Goal: Information Seeking & Learning: Learn about a topic

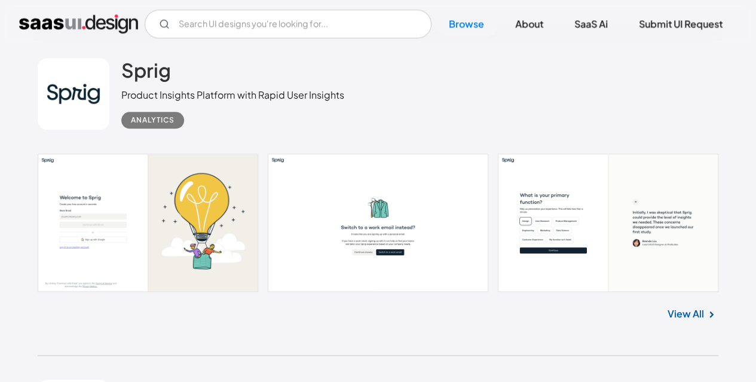
scroll to position [627, 0]
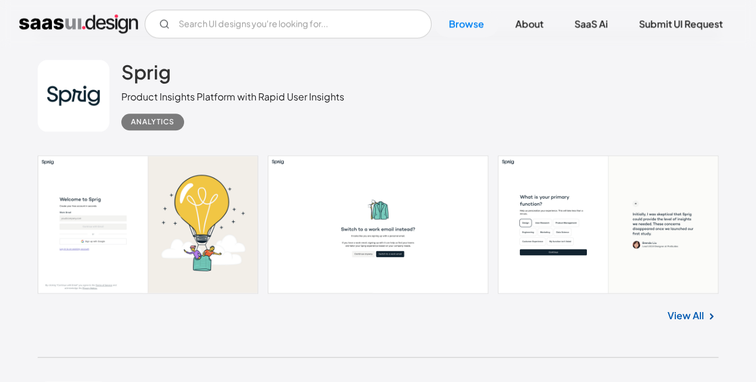
click at [126, 200] on link at bounding box center [378, 224] width 681 height 138
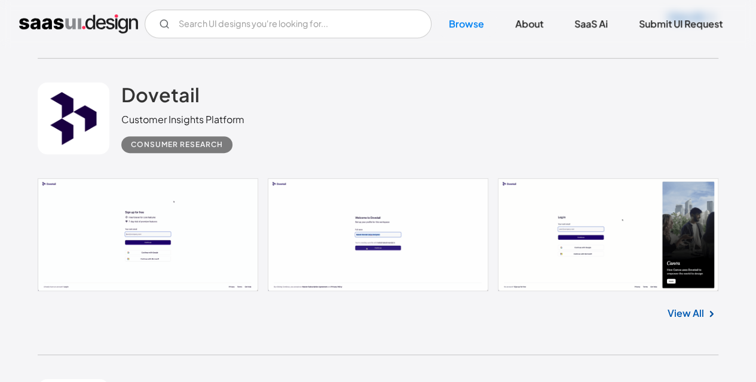
scroll to position [2460, 0]
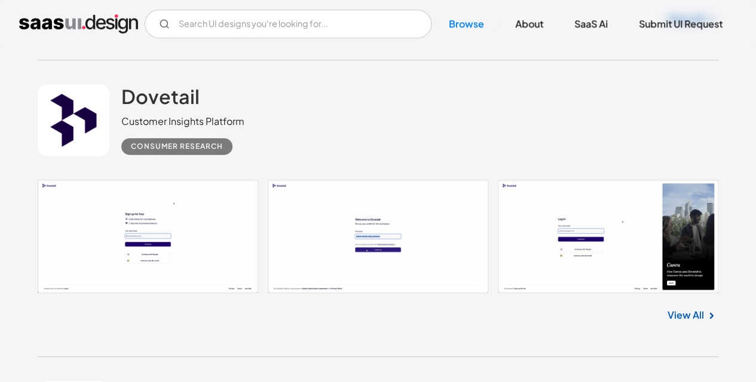
click at [209, 243] on link at bounding box center [378, 236] width 681 height 112
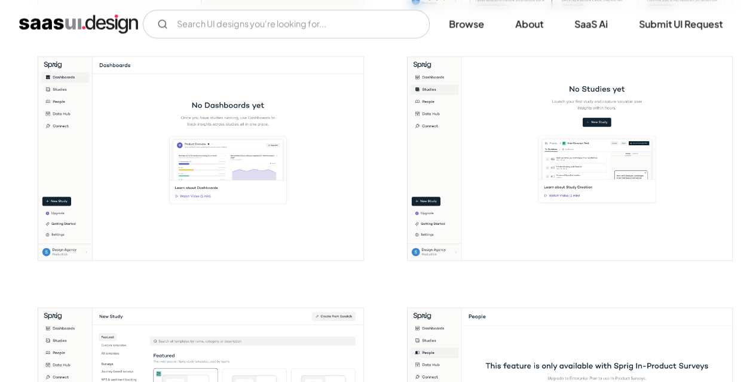
scroll to position [975, 0]
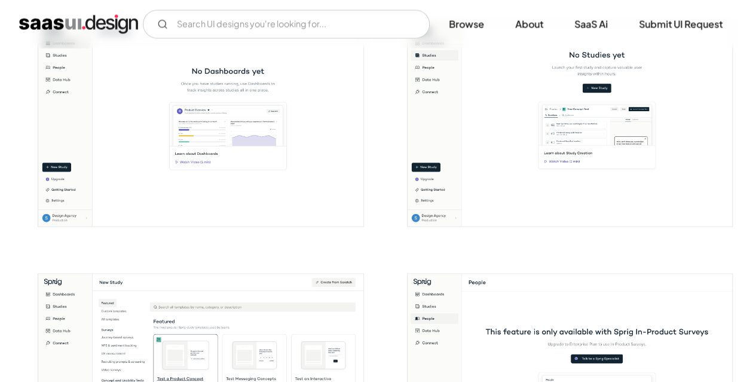
click at [198, 139] on img "open lightbox" at bounding box center [200, 124] width 325 height 203
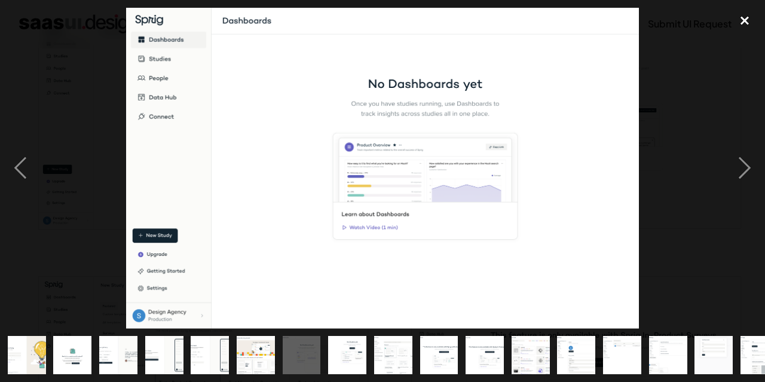
click at [750, 25] on div "close lightbox" at bounding box center [745, 21] width 41 height 26
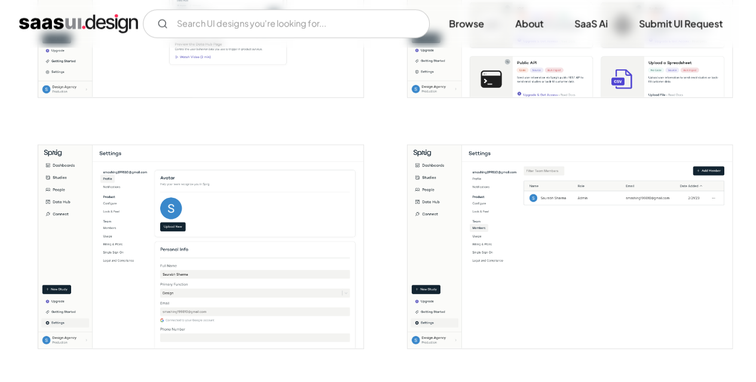
scroll to position [1638, 0]
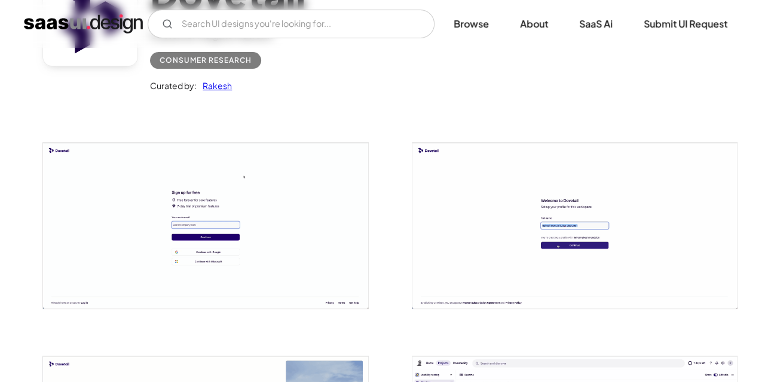
scroll to position [145, 0]
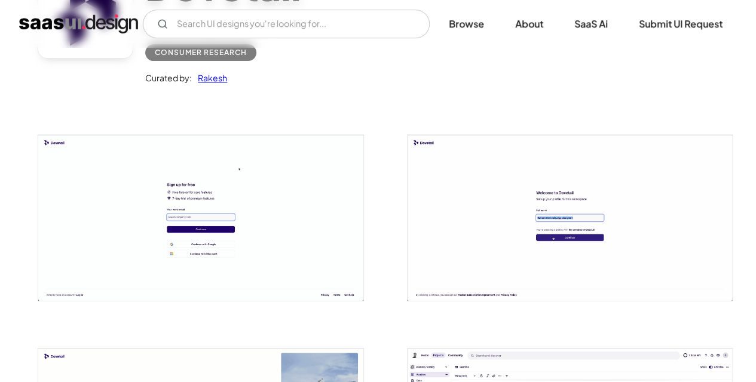
click at [190, 162] on img "open lightbox" at bounding box center [200, 217] width 325 height 165
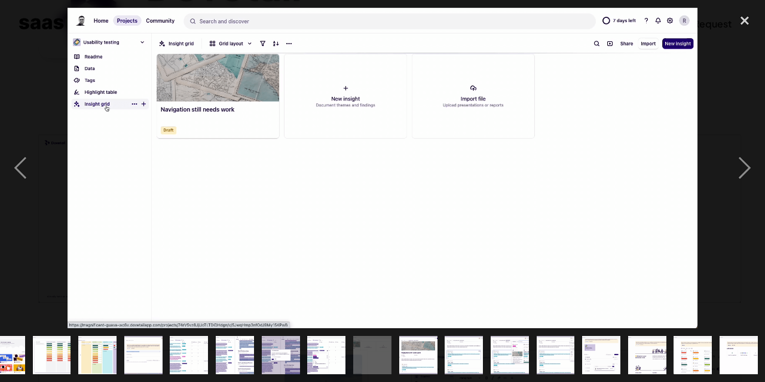
scroll to position [0, 389]
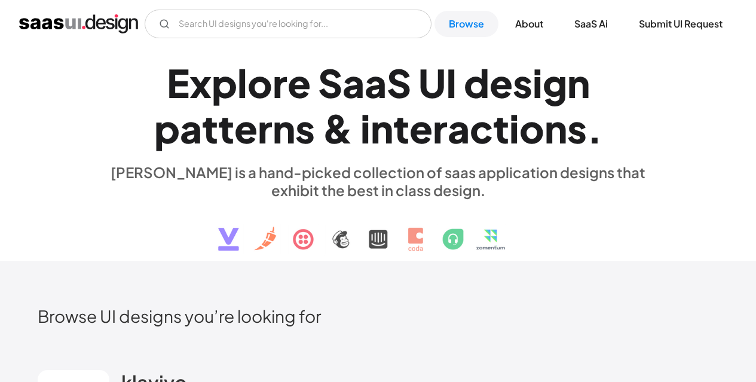
scroll to position [2460, 0]
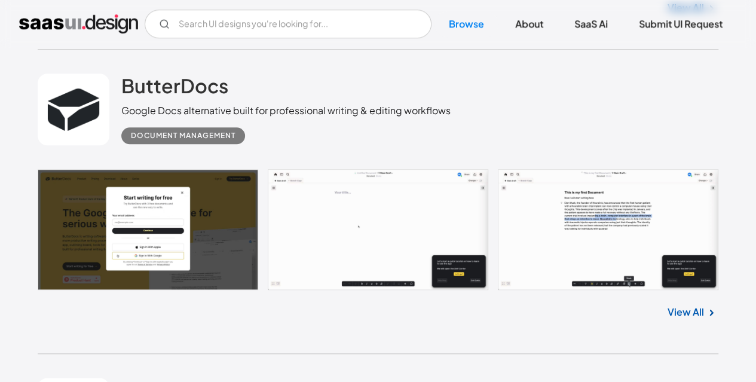
scroll to position [3053, 0]
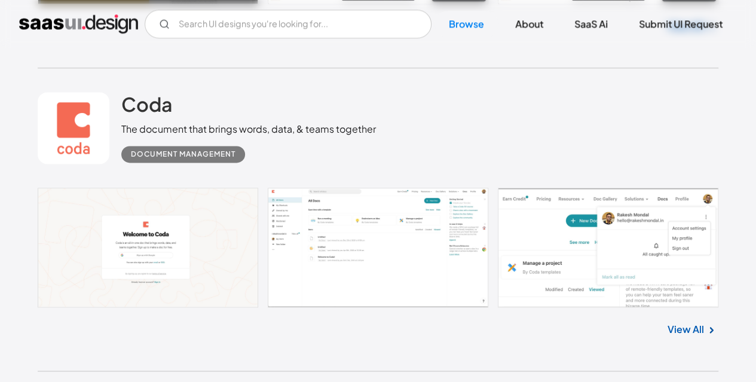
click at [320, 243] on link at bounding box center [378, 248] width 681 height 120
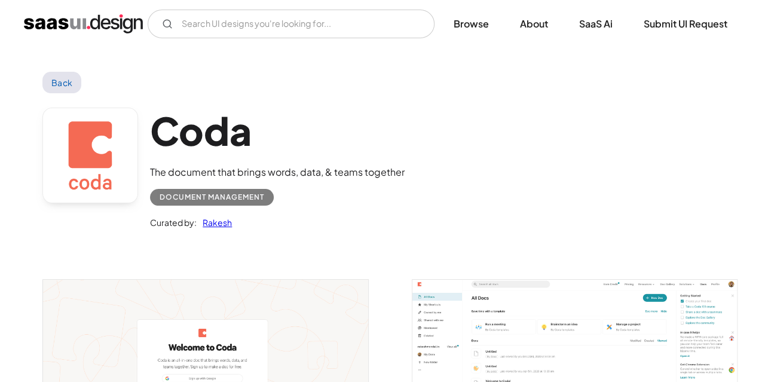
scroll to position [129, 0]
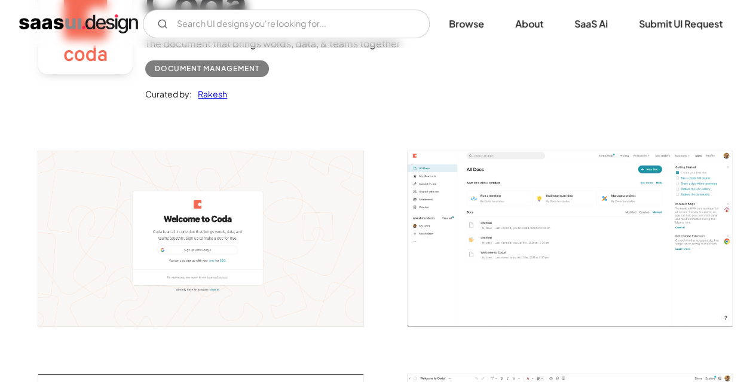
click at [320, 243] on img "open lightbox" at bounding box center [200, 238] width 325 height 175
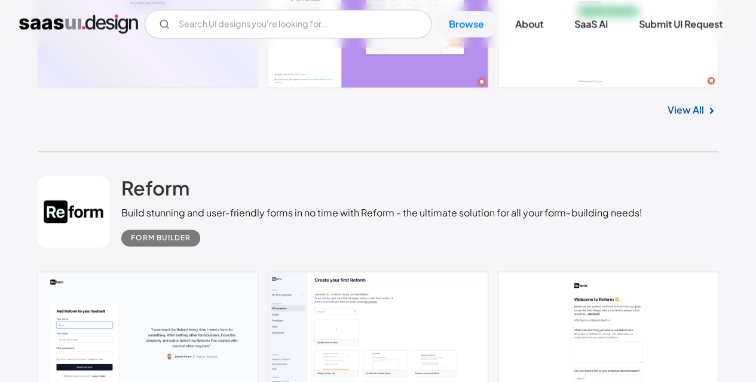
scroll to position [5427, 0]
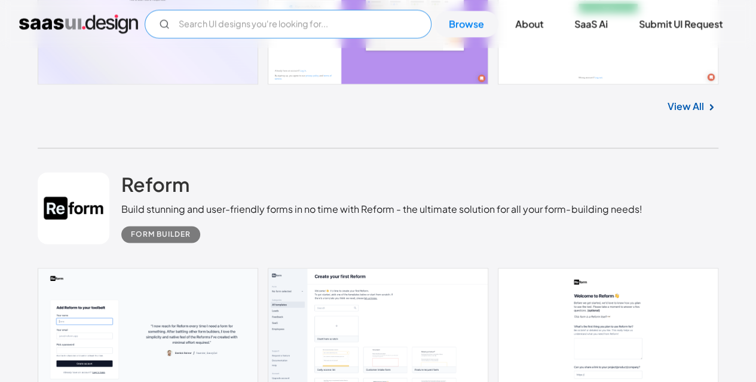
click at [261, 20] on input "Email Form" at bounding box center [288, 24] width 287 height 29
type input "DASHBOARD INDUSTRY"
click at [467, 28] on link "Browse" at bounding box center [467, 24] width 64 height 26
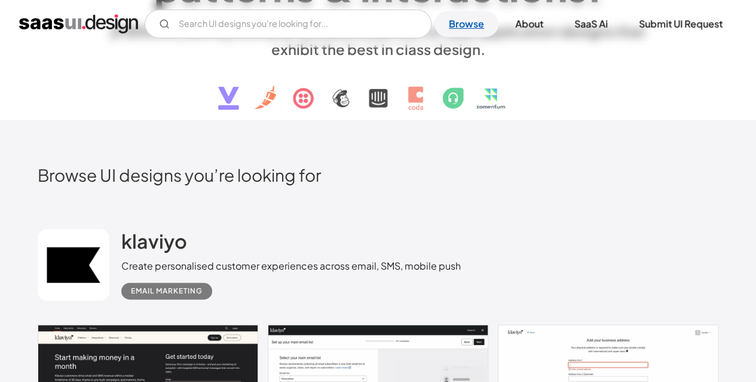
scroll to position [140, 0]
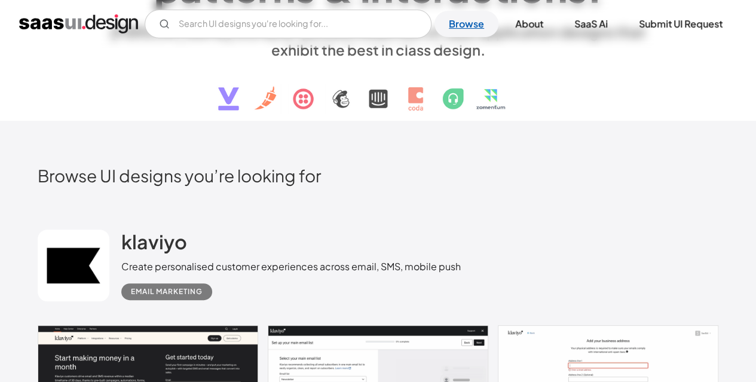
click at [458, 23] on link "Browse" at bounding box center [467, 24] width 64 height 26
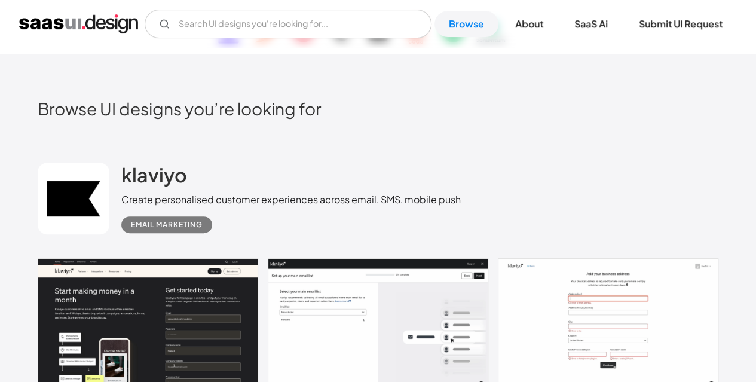
scroll to position [199, 0]
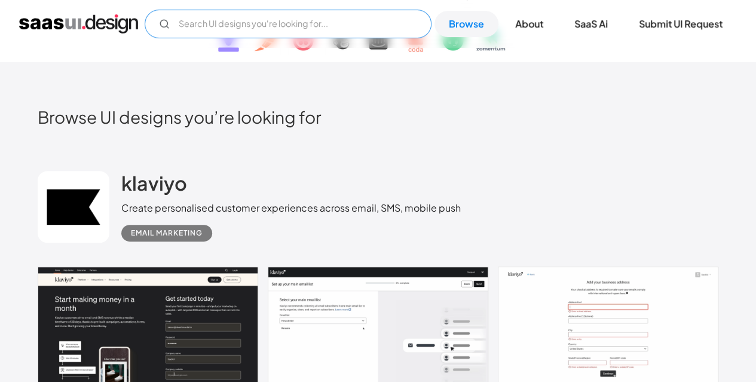
click at [325, 23] on input "Email Form" at bounding box center [288, 24] width 287 height 29
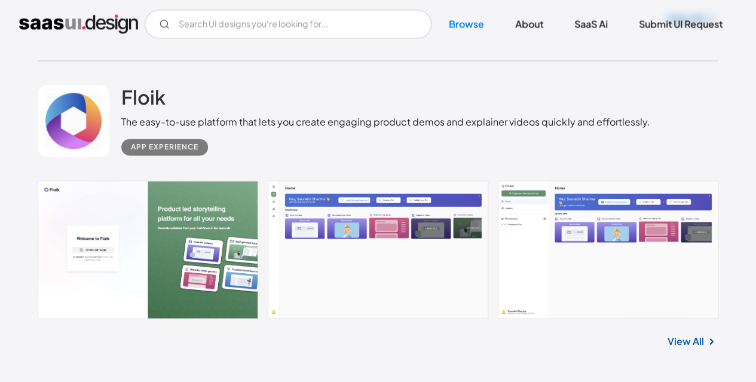
scroll to position [928, 0]
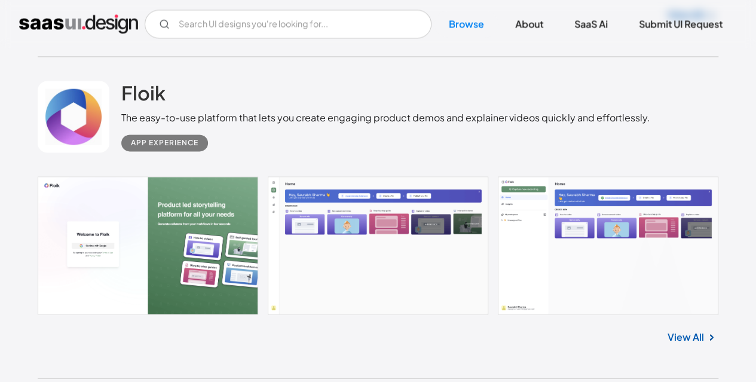
click at [60, 271] on link at bounding box center [378, 245] width 681 height 138
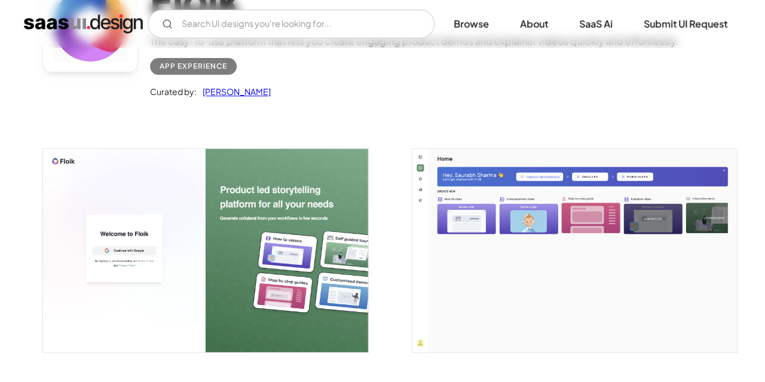
scroll to position [132, 0]
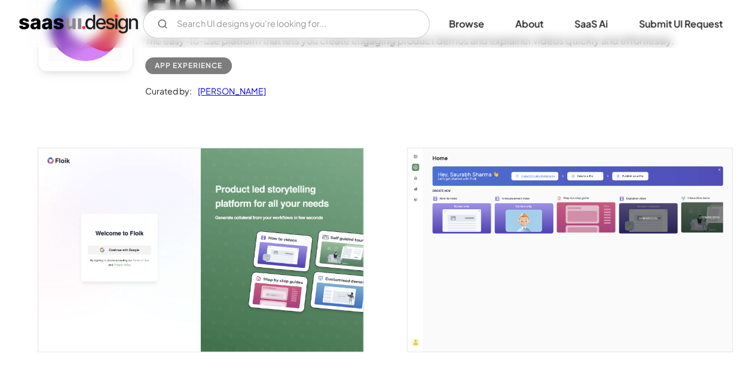
click at [255, 234] on img "open lightbox" at bounding box center [200, 249] width 325 height 203
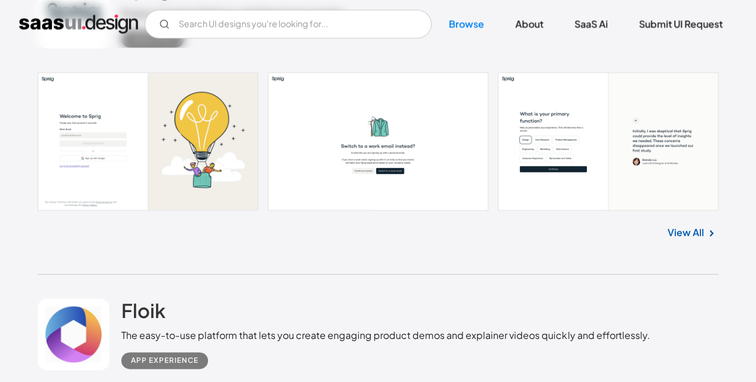
scroll to position [651, 0]
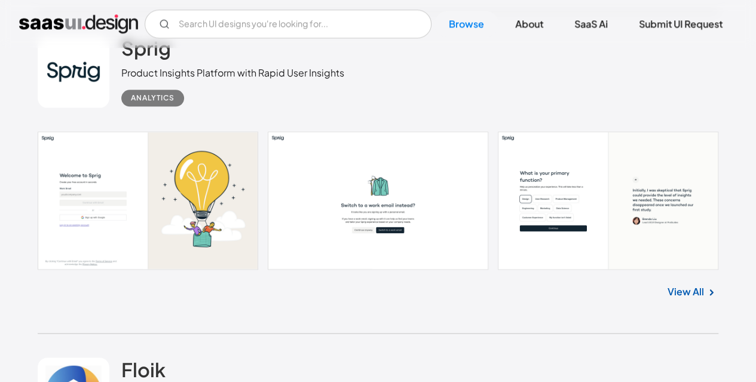
click at [127, 188] on link at bounding box center [378, 201] width 681 height 138
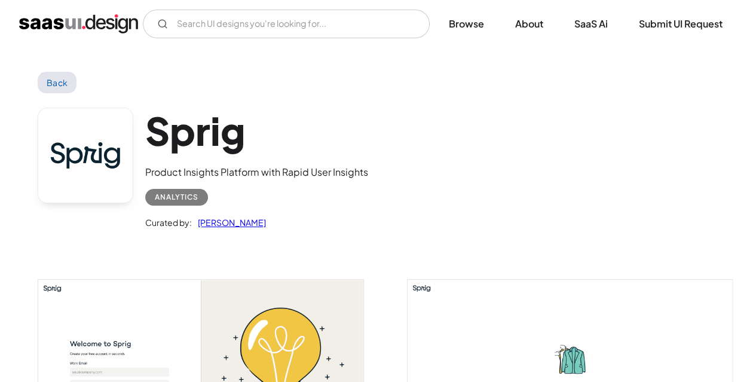
click at [102, 280] on img "open lightbox" at bounding box center [200, 381] width 325 height 203
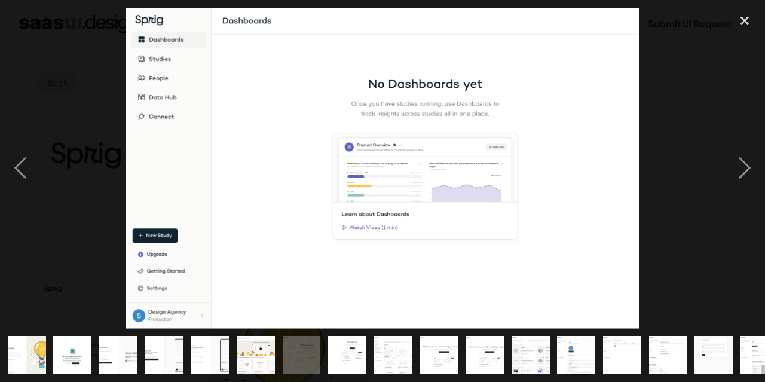
click at [441, 178] on img at bounding box center [382, 168] width 513 height 321
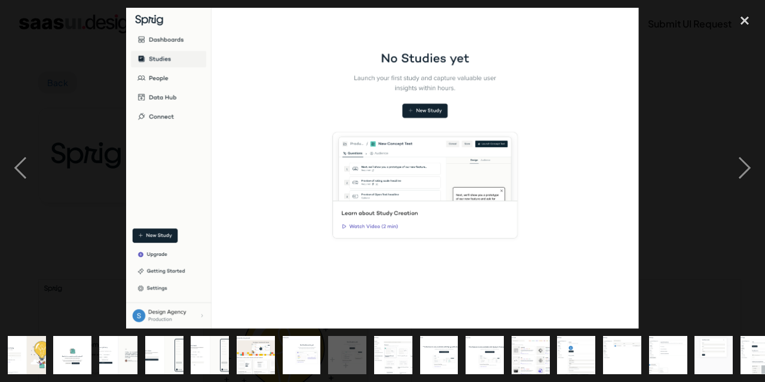
click at [51, 132] on div at bounding box center [382, 168] width 765 height 321
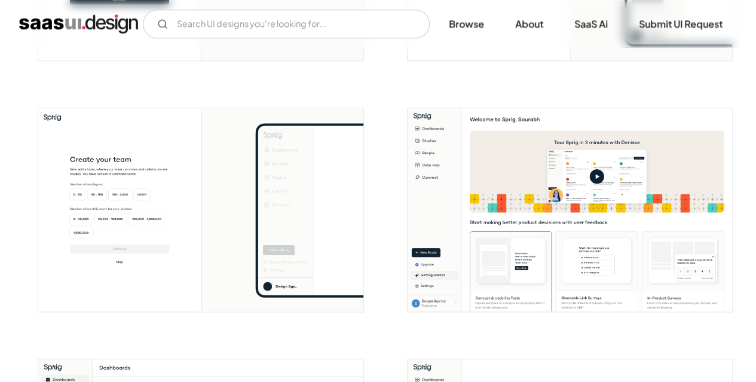
scroll to position [908, 0]
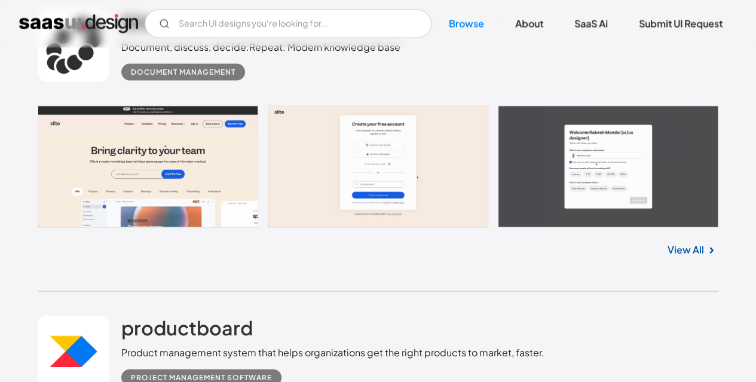
scroll to position [1269, 0]
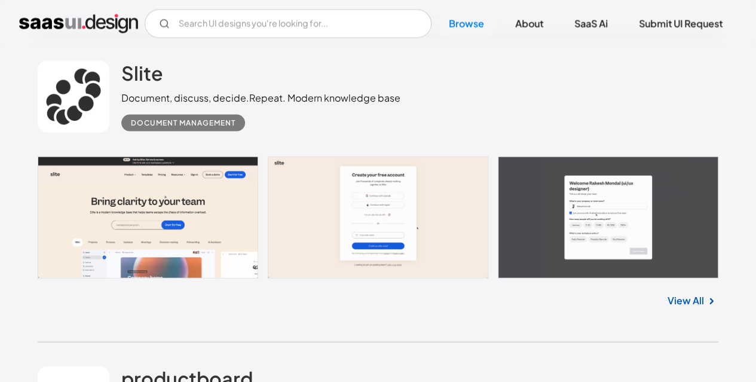
click at [155, 222] on link at bounding box center [378, 218] width 681 height 122
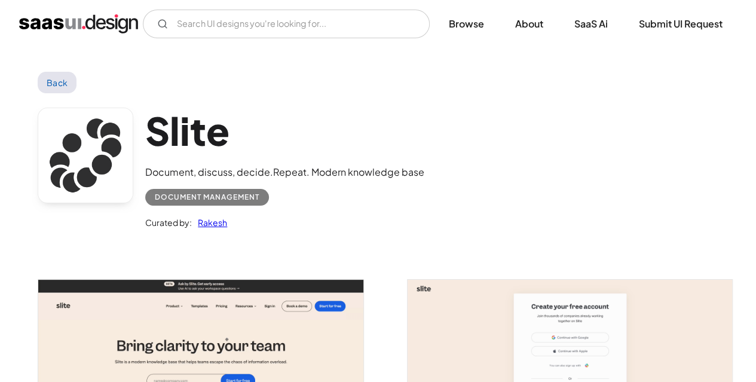
click at [175, 339] on img "open lightbox" at bounding box center [200, 369] width 325 height 179
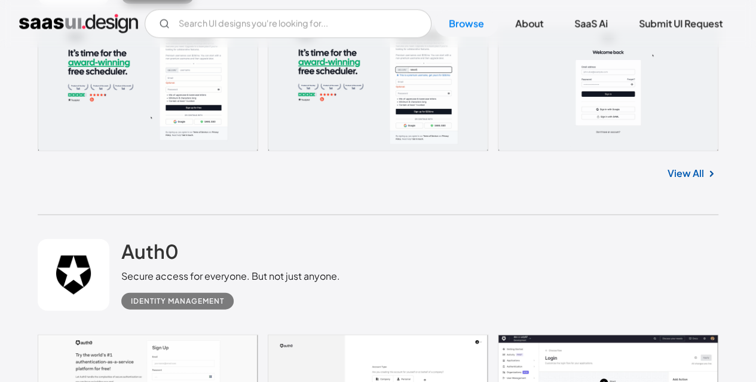
scroll to position [3433, 0]
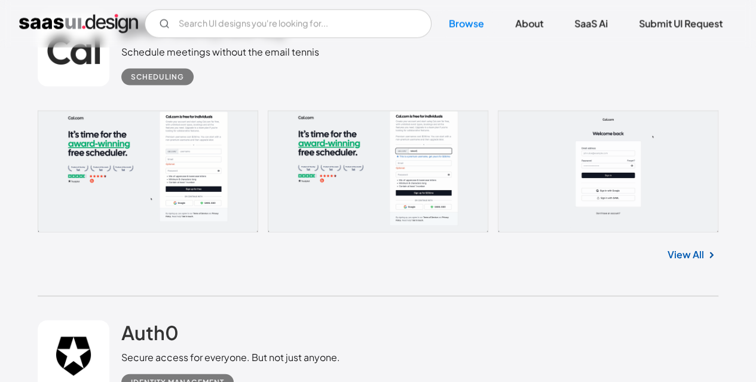
click at [97, 114] on link at bounding box center [378, 172] width 681 height 123
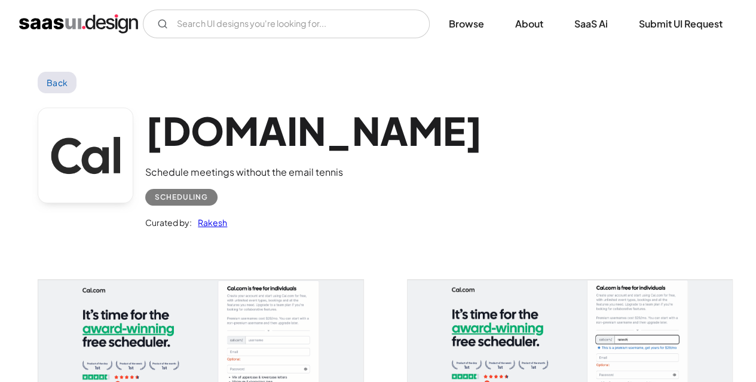
click at [190, 319] on img "open lightbox" at bounding box center [200, 369] width 325 height 179
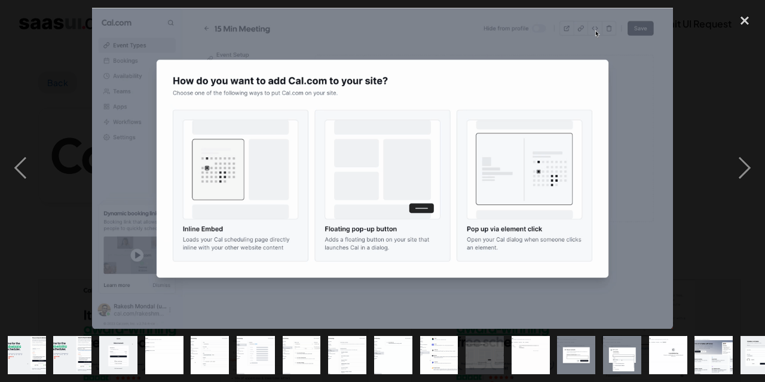
click at [190, 319] on img at bounding box center [382, 168] width 581 height 321
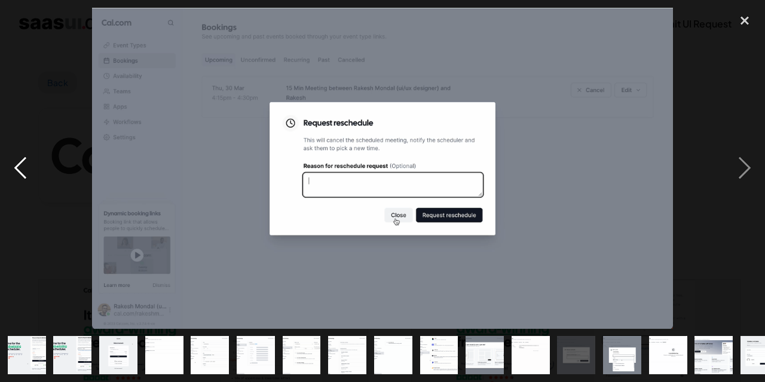
click at [8, 197] on div "previous image" at bounding box center [20, 168] width 41 height 321
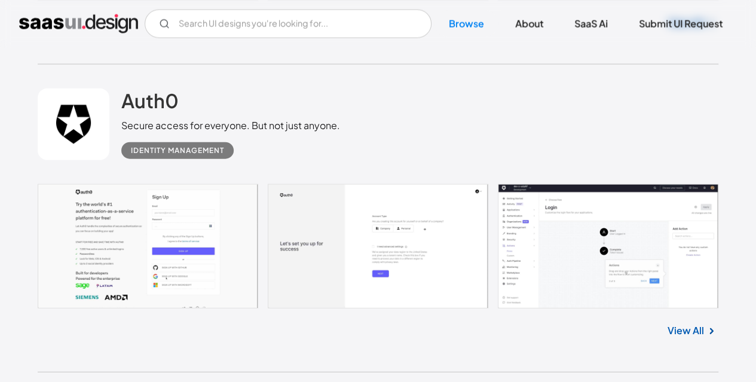
scroll to position [3946, 0]
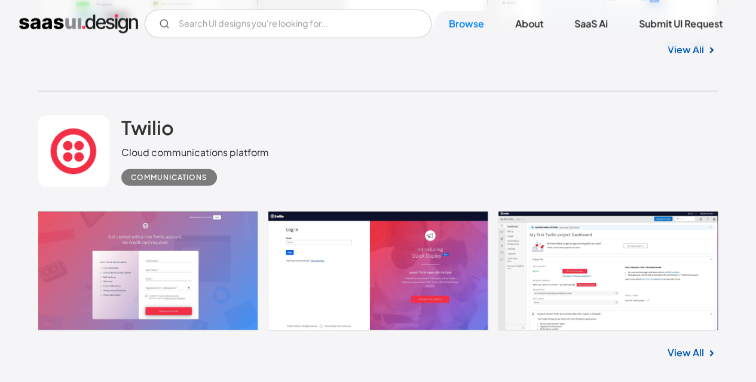
click at [96, 317] on link at bounding box center [378, 271] width 681 height 120
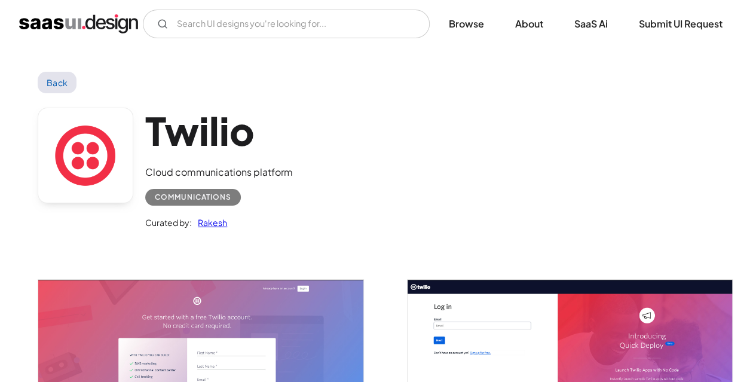
click at [162, 307] on img "open lightbox" at bounding box center [200, 367] width 325 height 175
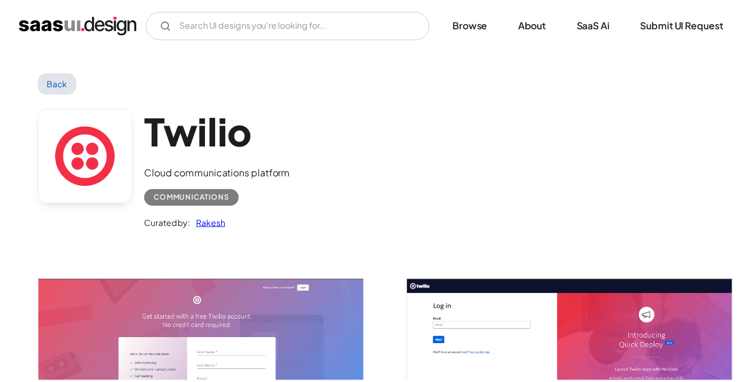
scroll to position [72, 0]
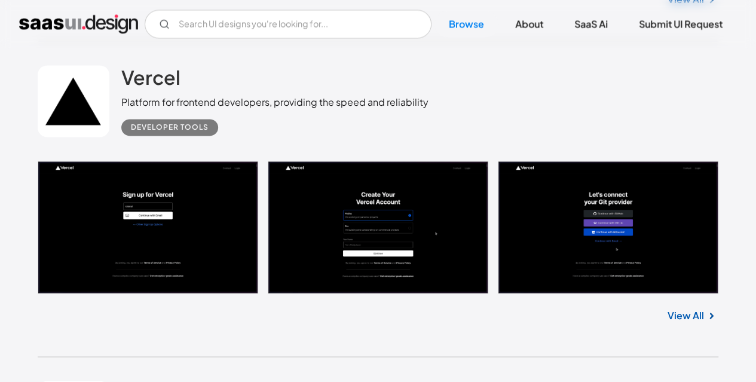
scroll to position [7677, 0]
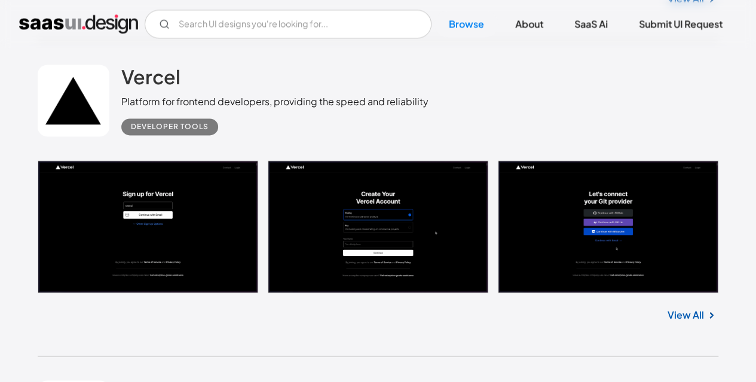
click at [103, 231] on link at bounding box center [378, 226] width 681 height 133
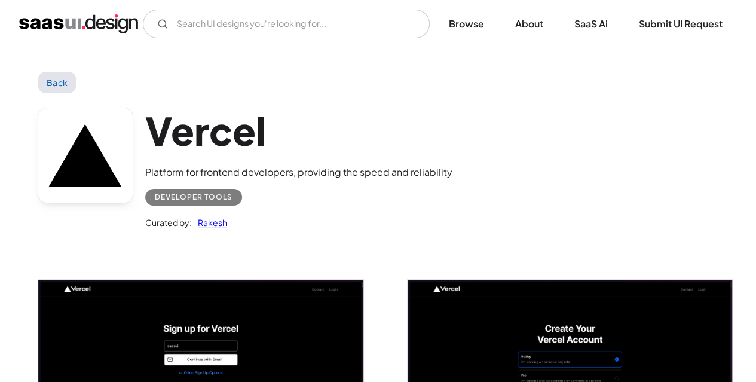
click at [154, 300] on img "open lightbox" at bounding box center [200, 377] width 325 height 194
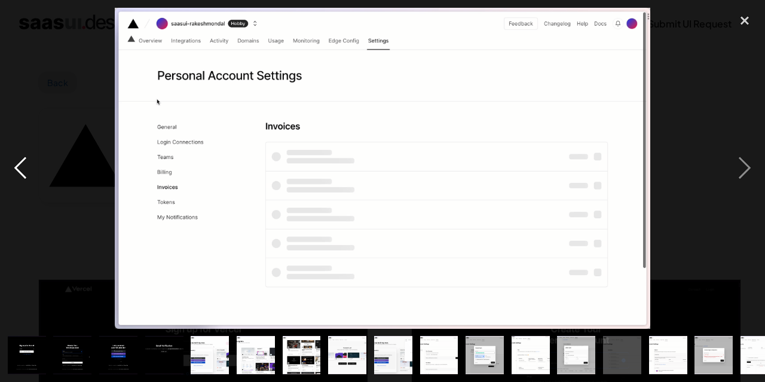
click at [11, 170] on div "previous image" at bounding box center [20, 168] width 41 height 321
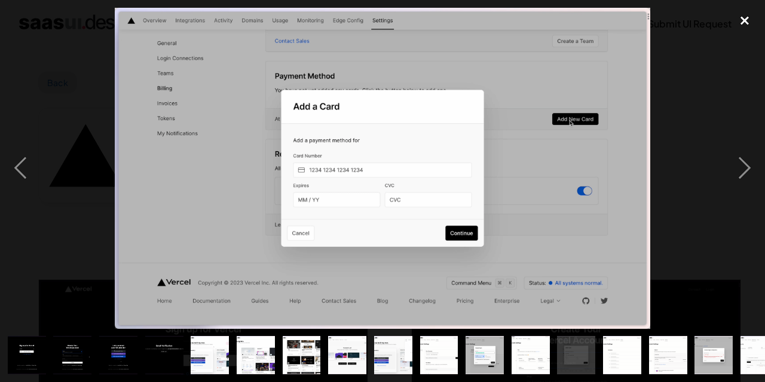
click at [750, 26] on div "close lightbox" at bounding box center [745, 21] width 41 height 26
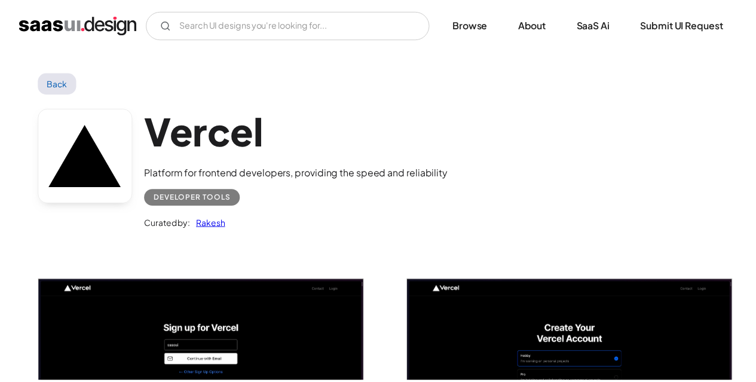
scroll to position [91, 0]
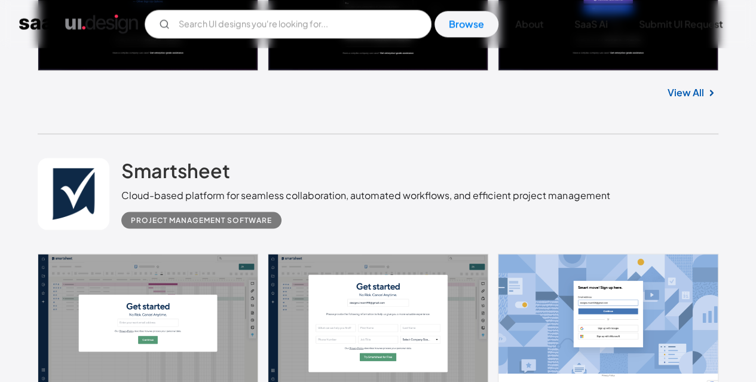
scroll to position [8025, 0]
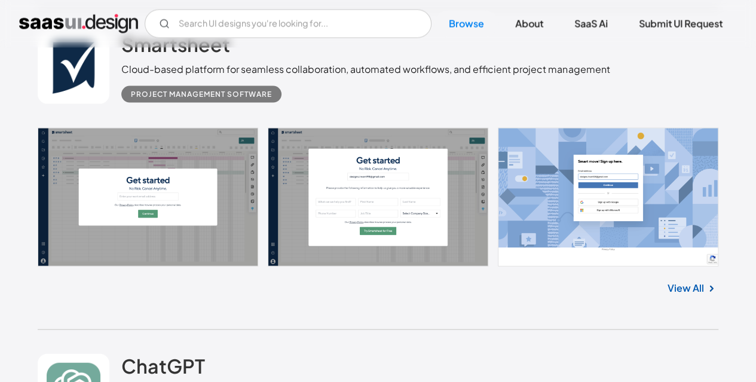
click at [135, 217] on link at bounding box center [378, 197] width 681 height 138
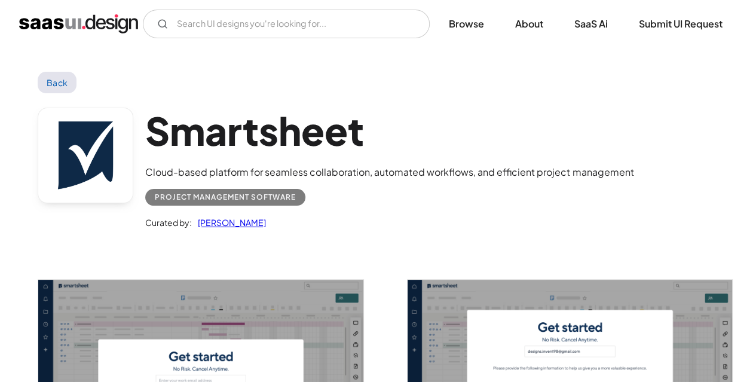
click at [158, 315] on img "open lightbox" at bounding box center [200, 381] width 325 height 203
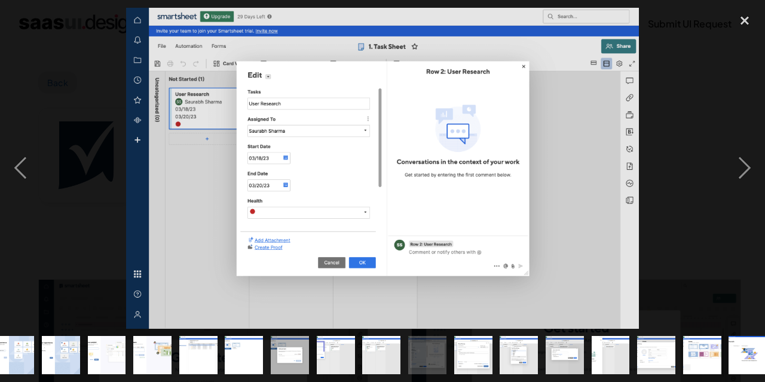
scroll to position [0, 343]
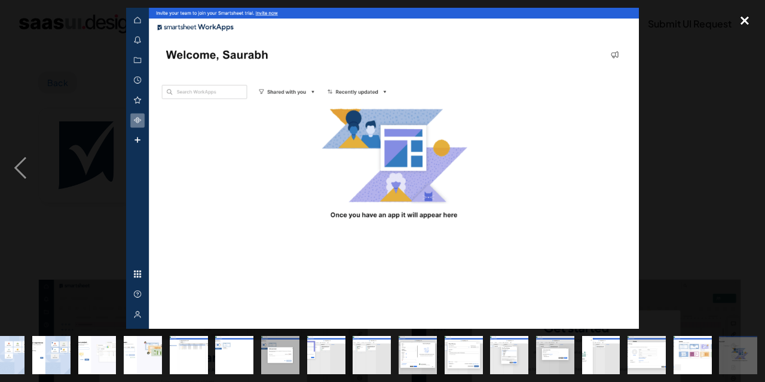
click at [738, 16] on div "close lightbox" at bounding box center [745, 21] width 41 height 26
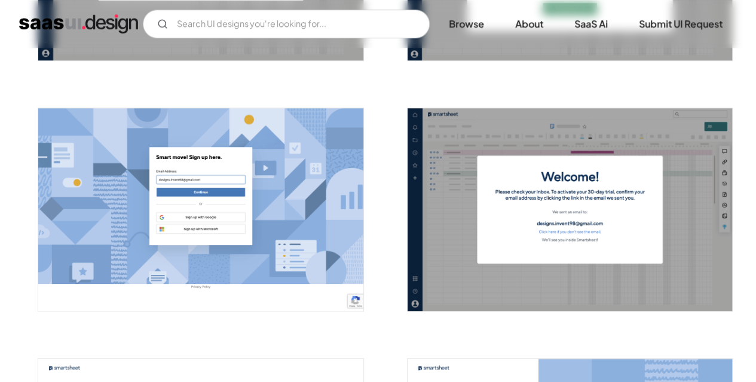
scroll to position [423, 0]
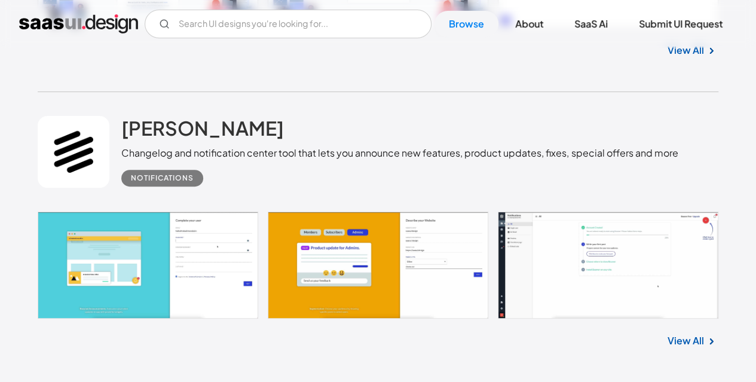
scroll to position [9209, 0]
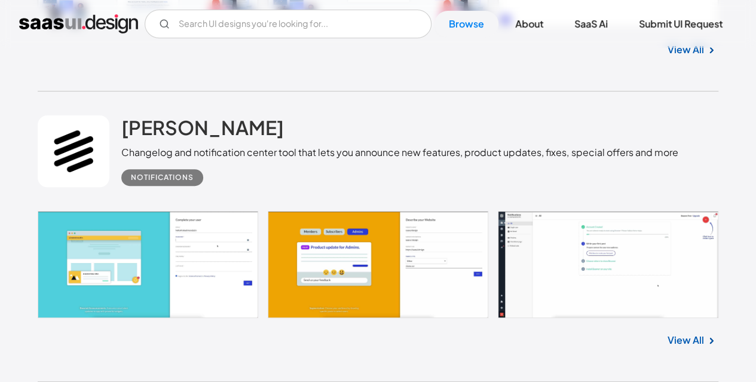
click at [80, 259] on link at bounding box center [378, 264] width 681 height 107
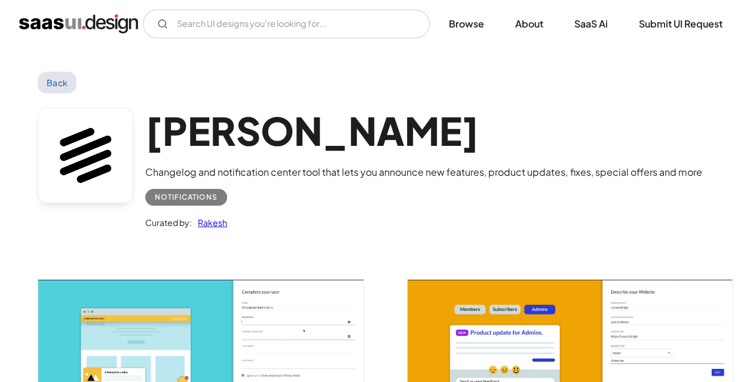
scroll to position [106, 0]
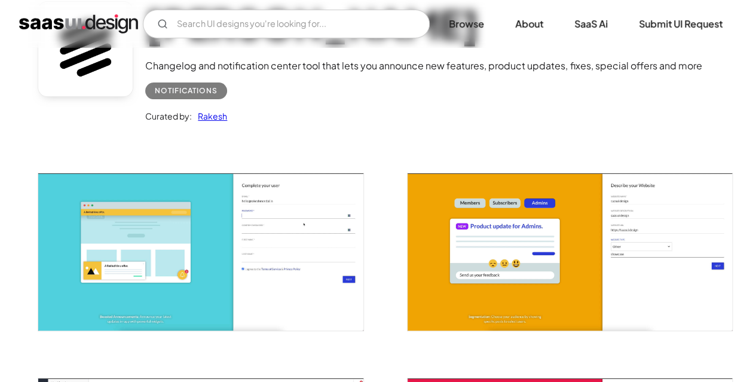
click at [155, 241] on img "open lightbox" at bounding box center [200, 251] width 325 height 157
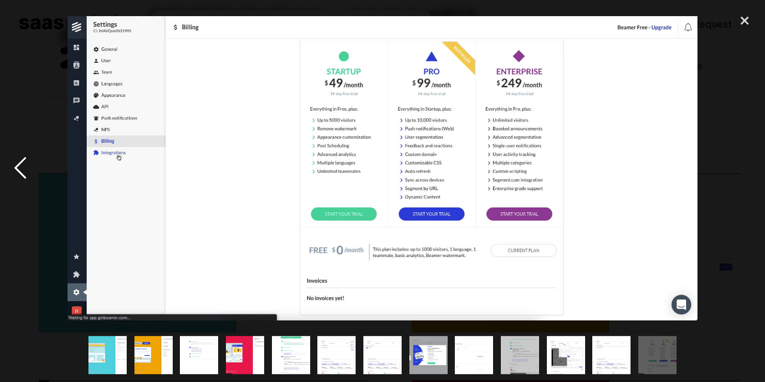
click at [36, 82] on div "previous image" at bounding box center [20, 168] width 41 height 321
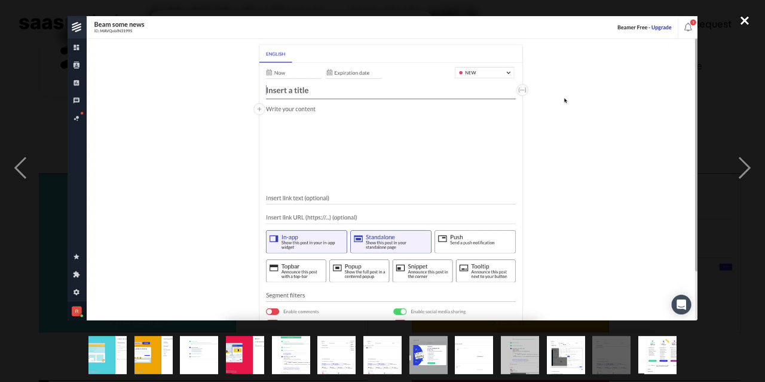
click at [741, 16] on div "close lightbox" at bounding box center [745, 21] width 41 height 26
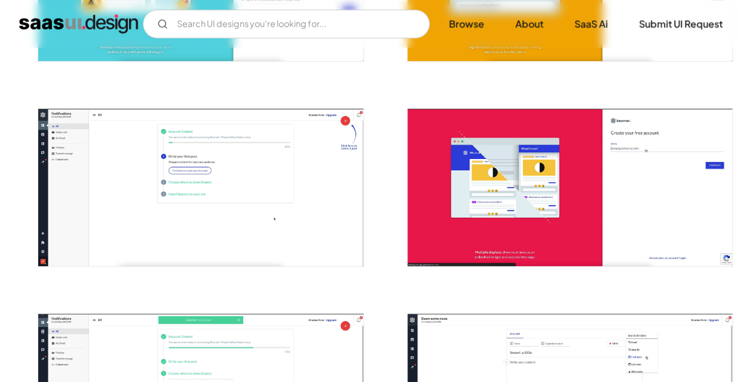
scroll to position [377, 0]
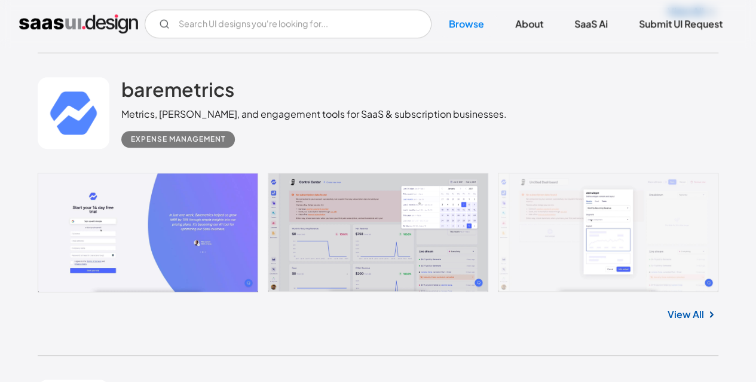
scroll to position [9539, 0]
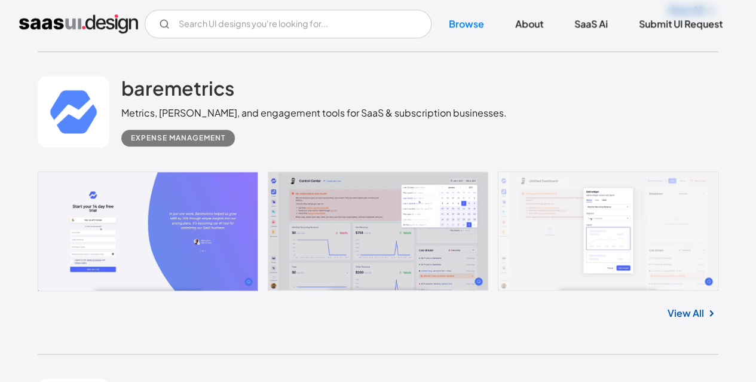
click at [185, 236] on link at bounding box center [378, 232] width 681 height 120
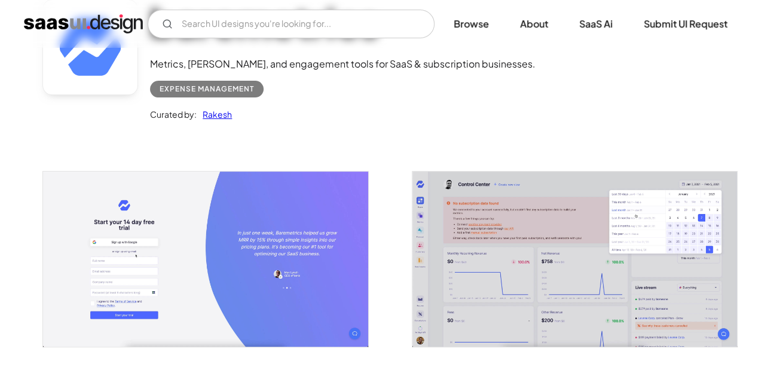
scroll to position [109, 0]
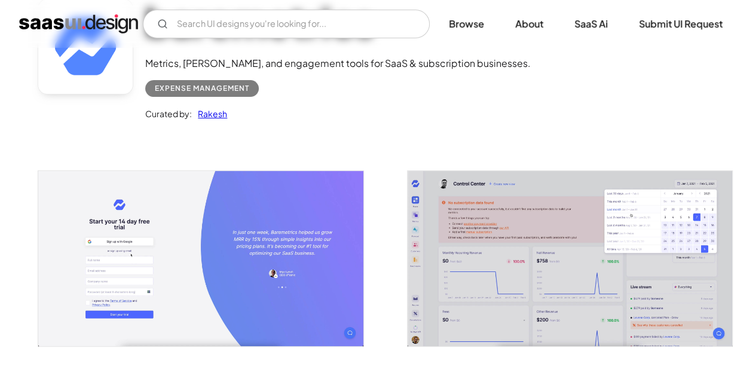
click at [185, 236] on img "open lightbox" at bounding box center [200, 258] width 325 height 175
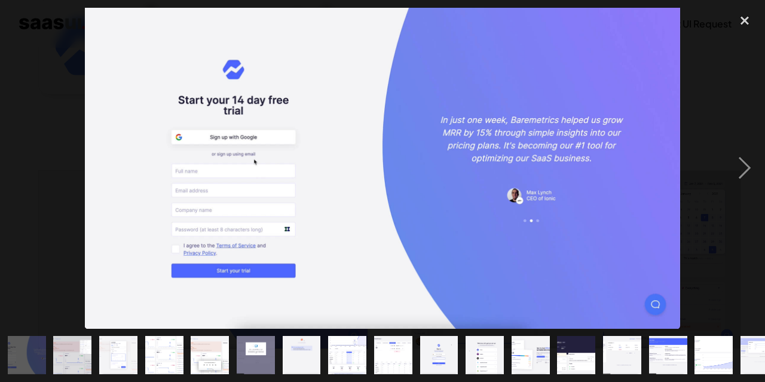
click at [0, 81] on div "previous image" at bounding box center [20, 168] width 41 height 321
click at [750, 164] on div "next image" at bounding box center [745, 168] width 41 height 321
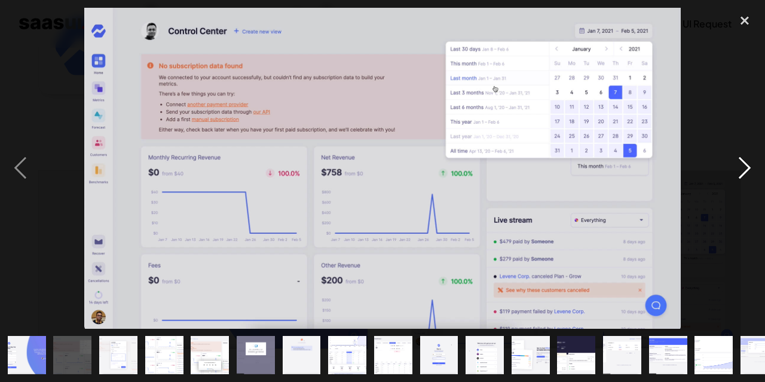
click at [745, 173] on div "next image" at bounding box center [745, 168] width 41 height 321
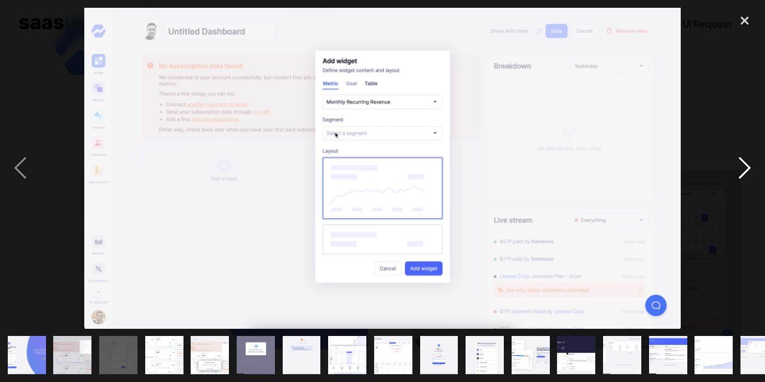
click at [745, 173] on div "next image" at bounding box center [745, 168] width 41 height 321
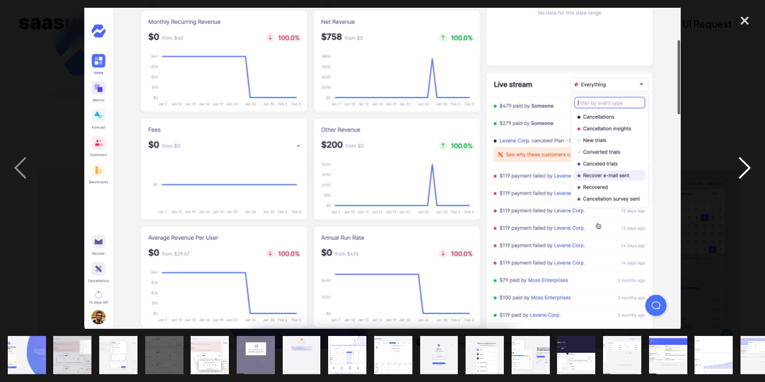
click at [746, 167] on div "next image" at bounding box center [745, 168] width 41 height 321
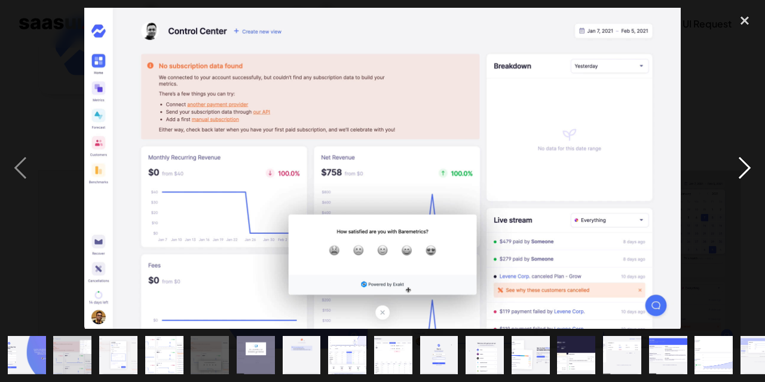
click at [746, 167] on div "next image" at bounding box center [745, 168] width 41 height 321
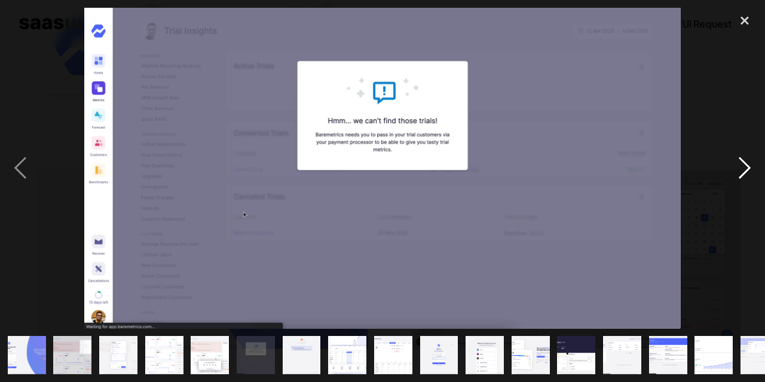
click at [746, 167] on div "next image" at bounding box center [745, 168] width 41 height 321
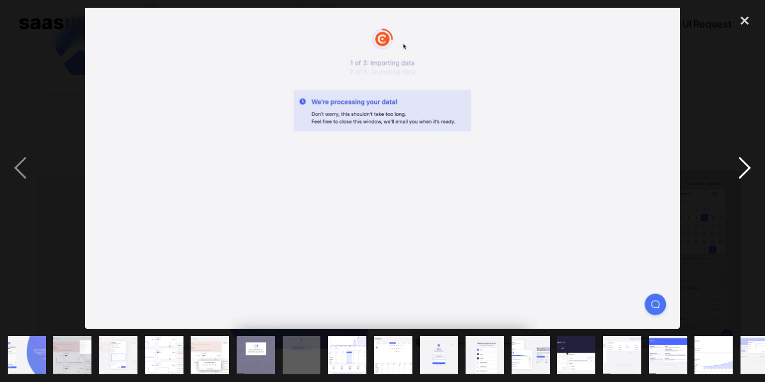
click at [746, 167] on div "next image" at bounding box center [745, 168] width 41 height 321
